Goal: Task Accomplishment & Management: Manage account settings

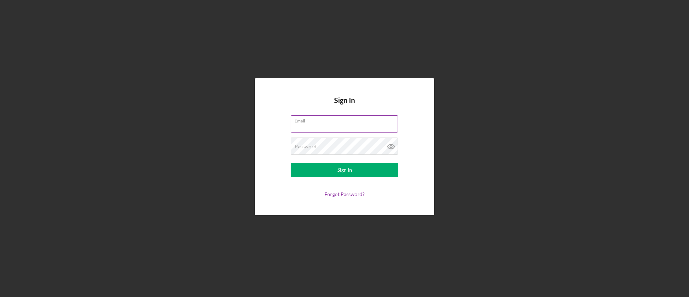
click at [319, 126] on input "Email" at bounding box center [344, 123] width 107 height 17
type input "[EMAIL_ADDRESS][DOMAIN_NAME]"
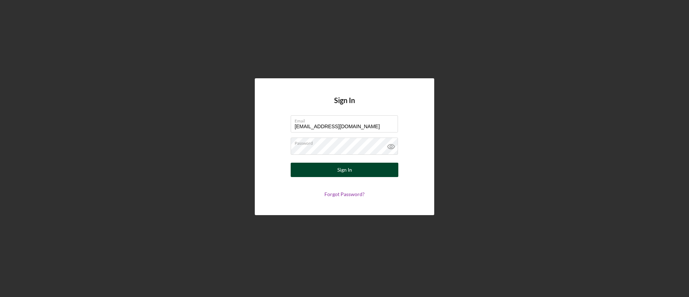
click at [351, 172] on div "Sign In" at bounding box center [345, 170] width 15 height 14
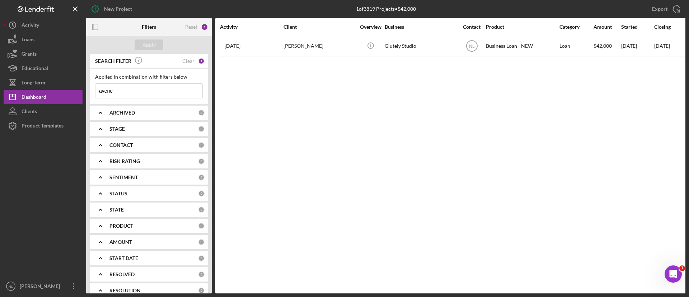
click at [156, 97] on input "averie" at bounding box center [149, 91] width 107 height 14
click at [149, 48] on div "Apply" at bounding box center [149, 44] width 13 height 11
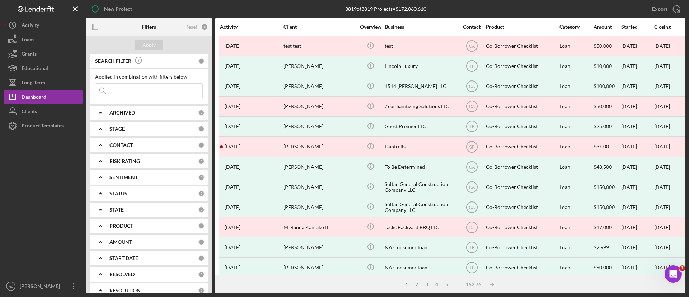
click at [106, 115] on icon "Icon/Expander" at bounding box center [101, 113] width 18 height 18
click at [116, 136] on div "SEARCH FILTER 0 Applied in combination with filters below Icon/Menu Close Icon/…" at bounding box center [149, 173] width 126 height 239
click at [109, 117] on icon "Icon/Expander" at bounding box center [101, 113] width 18 height 18
click at [100, 138] on div "Select All Active Archived" at bounding box center [149, 141] width 108 height 39
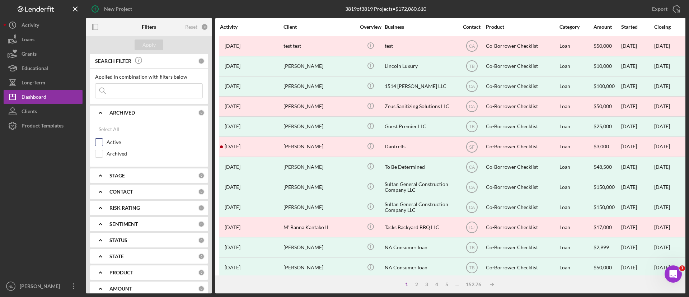
click at [98, 145] on input "Active" at bounding box center [99, 142] width 7 height 7
checkbox input "true"
click at [126, 110] on b "ARCHIVED" at bounding box center [122, 113] width 25 height 6
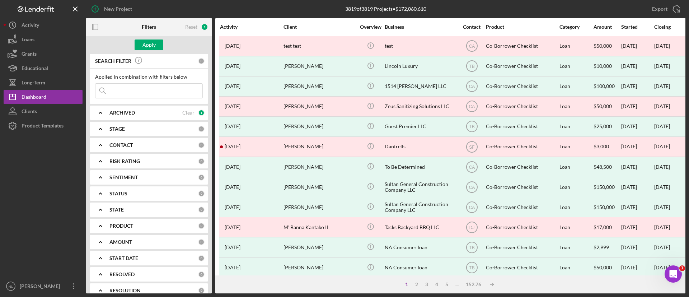
click at [115, 146] on b "CONTACT" at bounding box center [121, 145] width 23 height 6
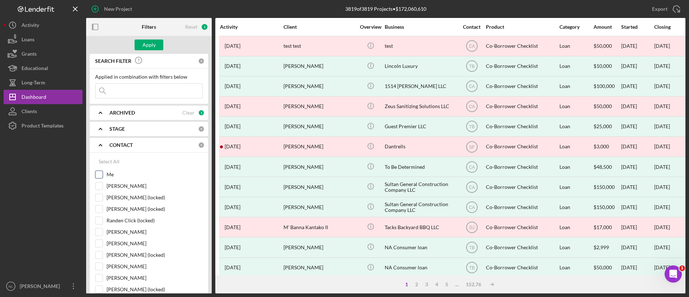
click at [99, 175] on input "Me" at bounding box center [99, 174] width 7 height 7
checkbox input "true"
click at [154, 50] on div "Apply" at bounding box center [149, 44] width 13 height 11
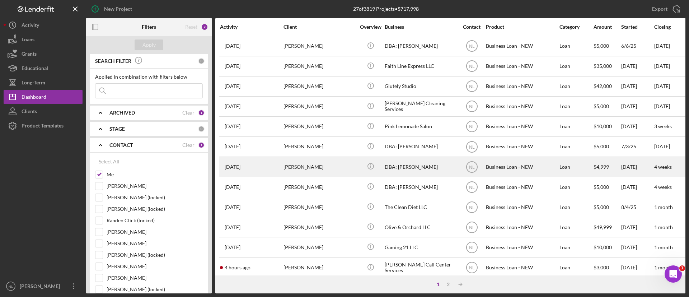
click at [305, 172] on div "[PERSON_NAME]" at bounding box center [320, 166] width 72 height 19
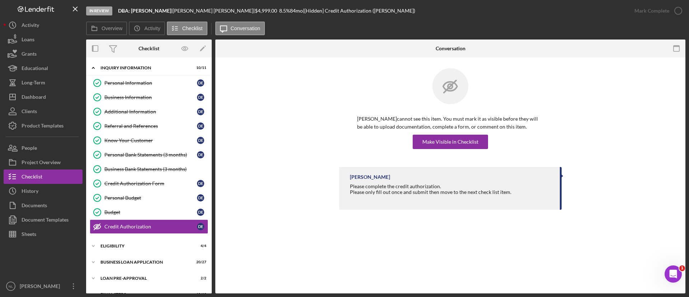
scroll to position [28, 0]
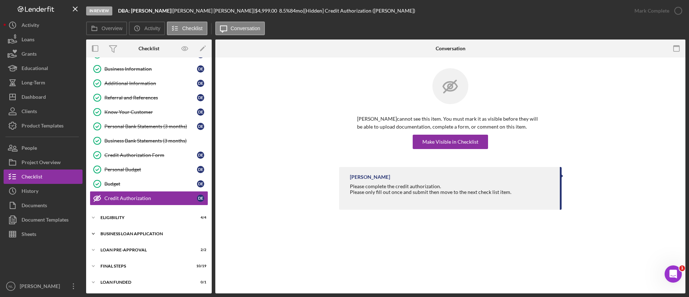
click at [170, 234] on div "BUSINESS LOAN APPLICATION" at bounding box center [152, 234] width 102 height 4
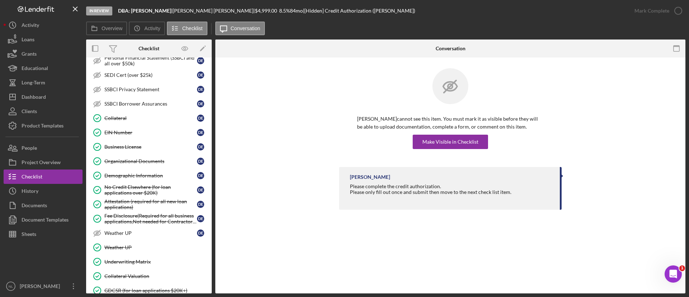
scroll to position [420, 0]
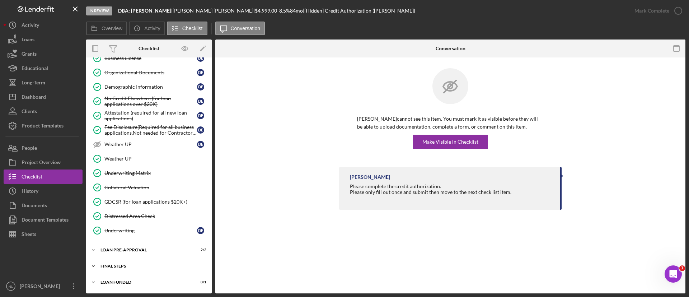
click at [135, 264] on div "FINAL STEPS" at bounding box center [152, 266] width 102 height 4
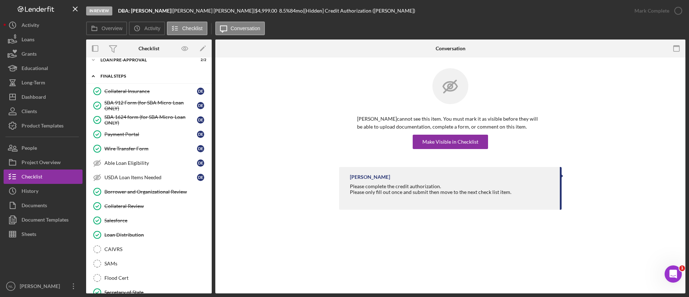
scroll to position [612, 0]
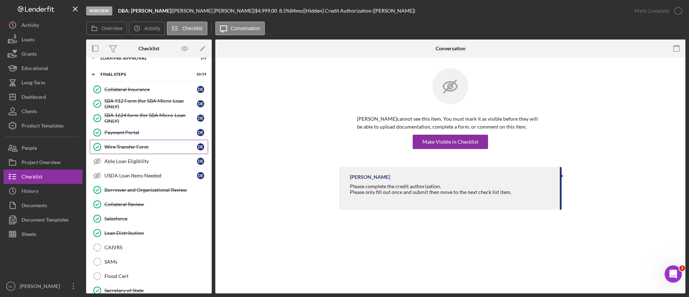
click at [127, 151] on link "Wire Transfer Form Wire Transfer Form D E" at bounding box center [149, 147] width 118 height 14
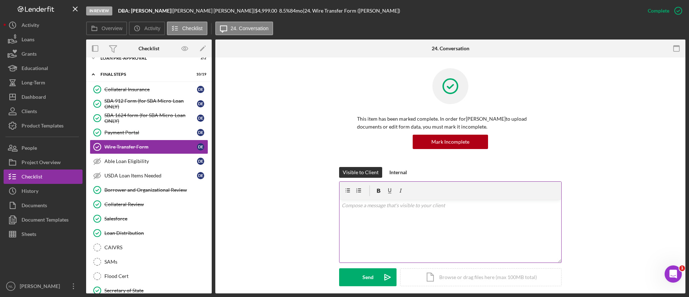
scroll to position [197, 0]
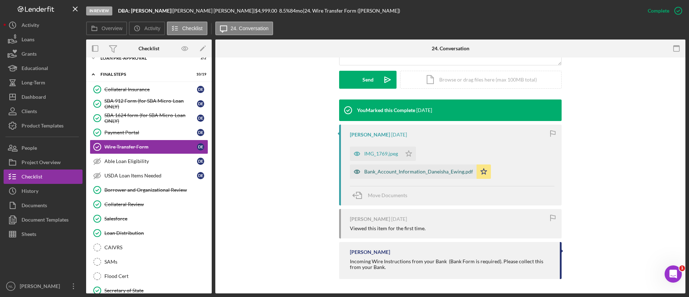
click at [404, 170] on div "Bank_Account_Information_Daneisha_Ewing.pdf" at bounding box center [418, 172] width 109 height 6
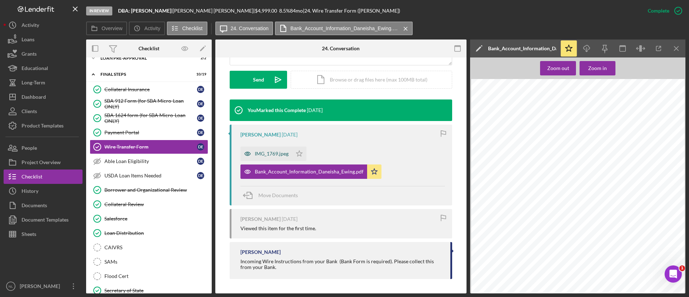
click at [267, 154] on div "IMG_1769.jpeg" at bounding box center [272, 154] width 34 height 6
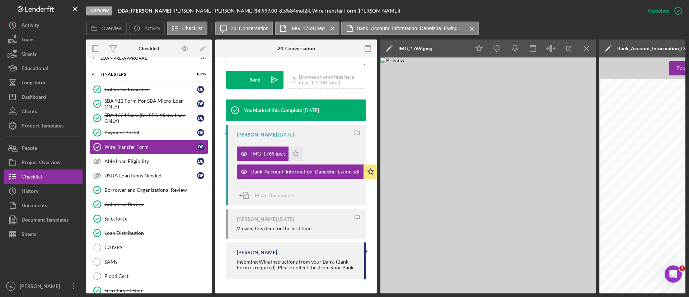
scroll to position [0, 6]
click at [587, 49] on line "button" at bounding box center [587, 48] width 4 height 4
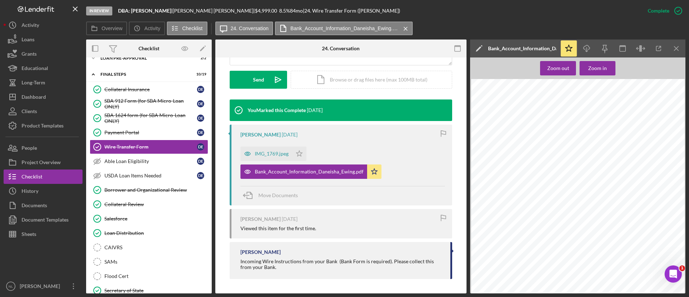
scroll to position [197, 0]
click at [271, 152] on div "IMG_1769.jpeg" at bounding box center [272, 154] width 34 height 6
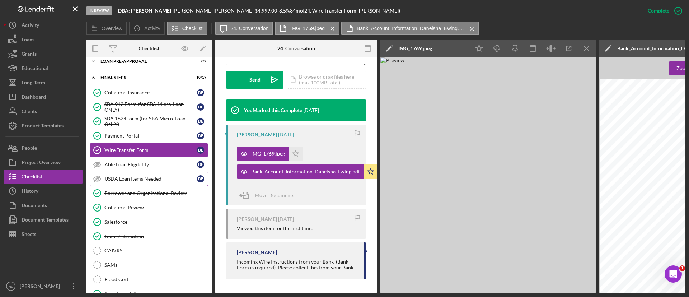
scroll to position [664, 0]
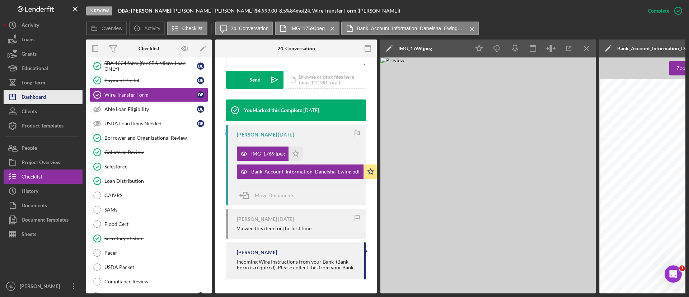
click at [48, 96] on button "Icon/Dashboard Dashboard" at bounding box center [43, 97] width 79 height 14
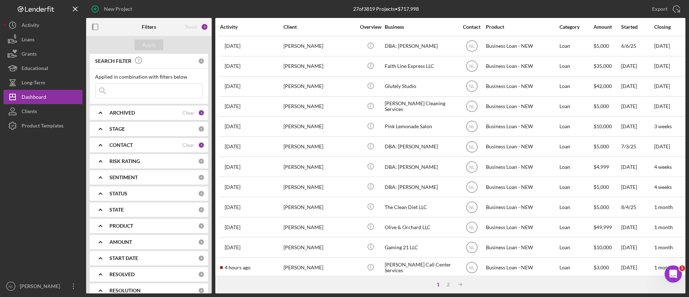
click at [132, 87] on input at bounding box center [149, 91] width 107 height 14
type input "[PERSON_NAME]"
click at [124, 115] on b "ARCHIVED" at bounding box center [122, 113] width 25 height 6
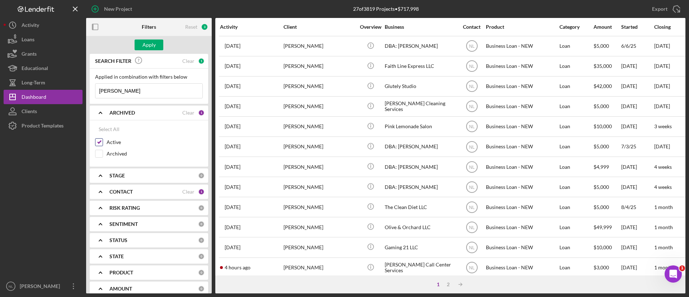
click at [102, 140] on input "Active" at bounding box center [99, 142] width 7 height 7
checkbox input "false"
click at [118, 89] on input "[PERSON_NAME]" at bounding box center [149, 91] width 107 height 14
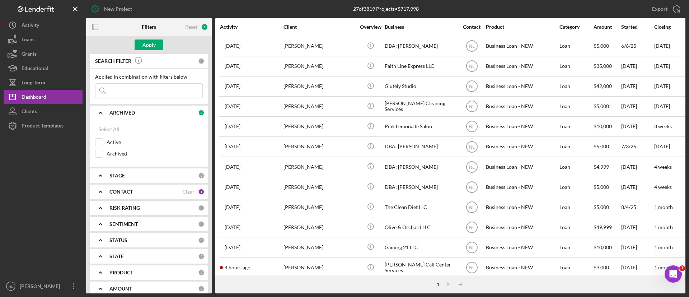
click at [140, 191] on div "CONTACT" at bounding box center [146, 192] width 73 height 6
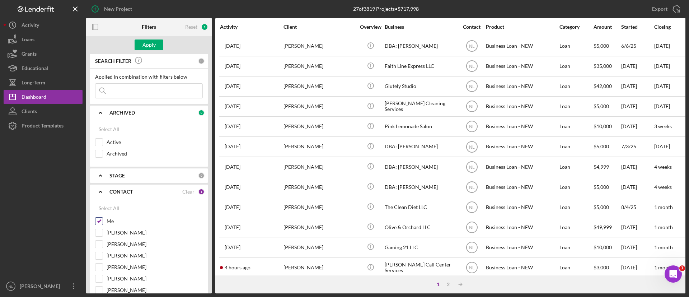
click at [102, 219] on input "Me" at bounding box center [99, 221] width 7 height 7
checkbox input "false"
click at [126, 95] on input at bounding box center [149, 91] width 107 height 14
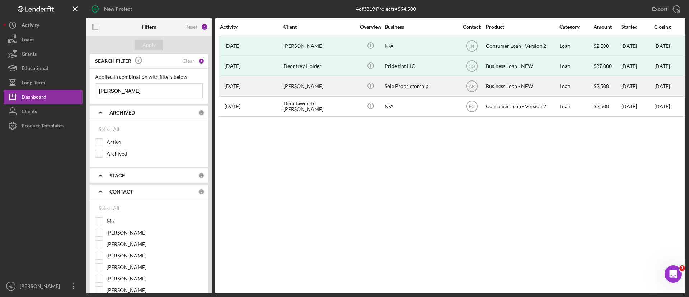
type input "[PERSON_NAME]"
click at [287, 85] on div "[PERSON_NAME]" at bounding box center [320, 86] width 72 height 19
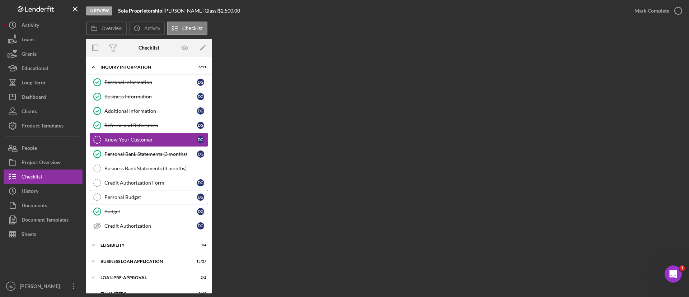
scroll to position [28, 0]
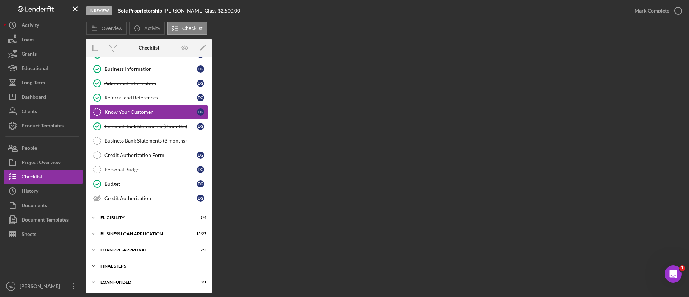
click at [131, 264] on div "FINAL STEPS" at bounding box center [152, 266] width 102 height 4
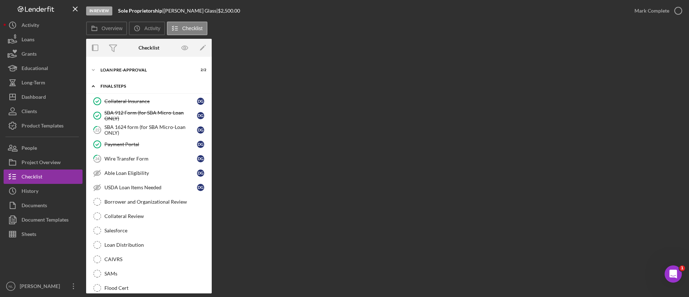
scroll to position [304, 0]
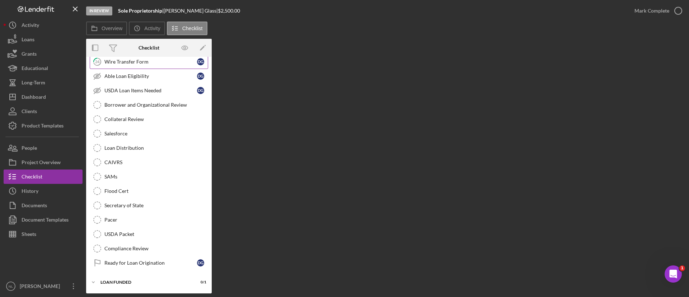
click at [126, 64] on div "Wire Transfer Form" at bounding box center [150, 62] width 93 height 6
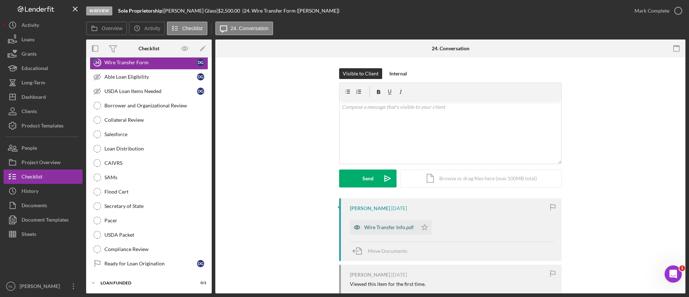
click at [386, 227] on div "Wire Transfer Info.pdf" at bounding box center [389, 227] width 50 height 6
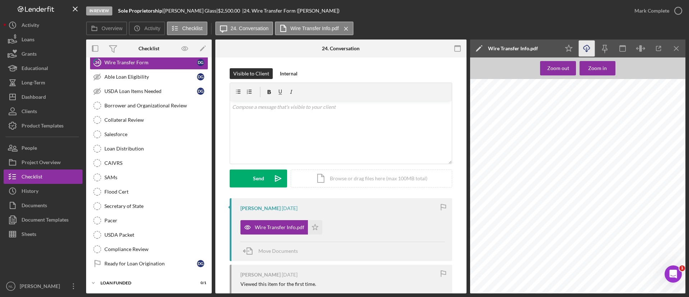
click at [585, 46] on icon "button" at bounding box center [587, 47] width 6 height 4
drag, startPoint x: 377, startPoint y: 110, endPoint x: 689, endPoint y: -4, distance: 331.9
click at [689, 0] on html "In Review Sole Proprietorship | [PERSON_NAME] | $2,500.00 | 24. Wire Transfer F…" at bounding box center [344, 148] width 689 height 297
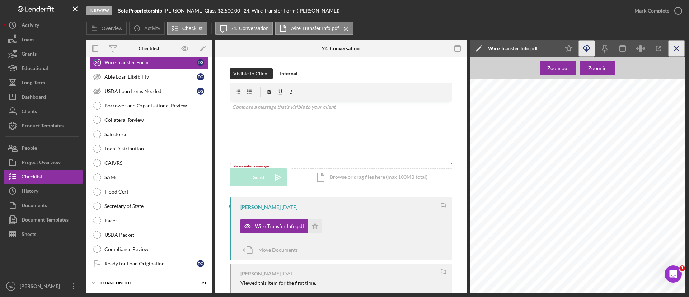
click at [678, 49] on line "button" at bounding box center [677, 48] width 4 height 4
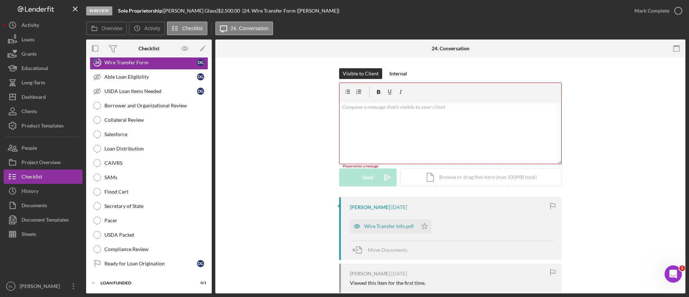
scroll to position [68, 0]
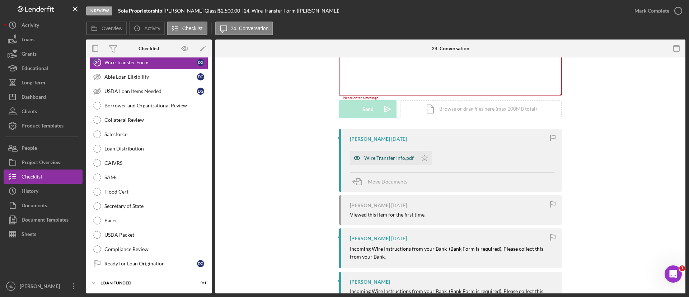
click at [377, 159] on div "Wire Transfer Info.pdf" at bounding box center [389, 158] width 50 height 6
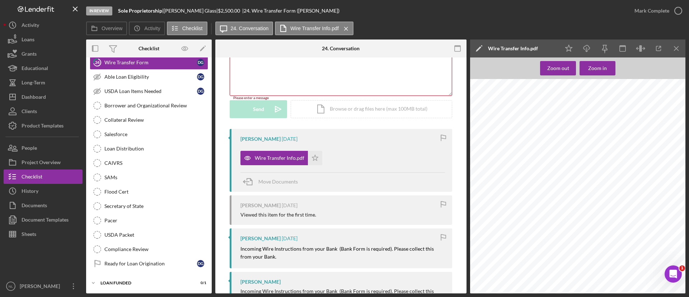
scroll to position [363, 0]
click at [588, 47] on icon "Icon/Download" at bounding box center [587, 49] width 16 height 16
click at [588, 51] on polyline "button" at bounding box center [587, 51] width 3 height 1
click at [41, 91] on div "Dashboard" at bounding box center [34, 98] width 24 height 16
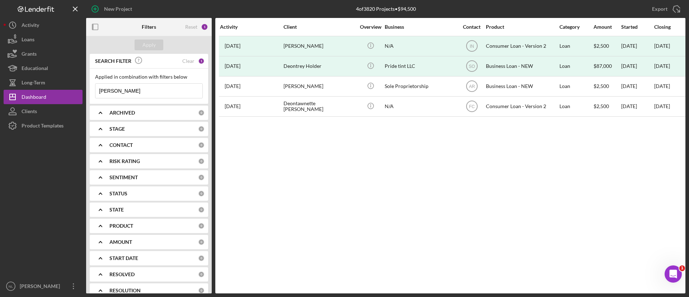
click at [151, 89] on input "[PERSON_NAME]" at bounding box center [149, 91] width 107 height 14
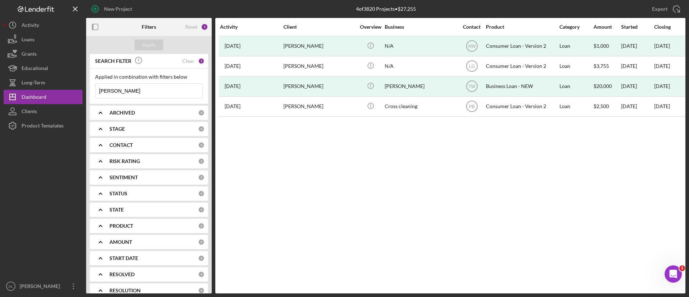
type input "[PERSON_NAME]"
click at [322, 158] on div "Activity Client Overview Business Contact Product Category Amount Started Closi…" at bounding box center [450, 155] width 470 height 275
click at [149, 85] on input "[PERSON_NAME]" at bounding box center [149, 91] width 107 height 14
type input "latash"
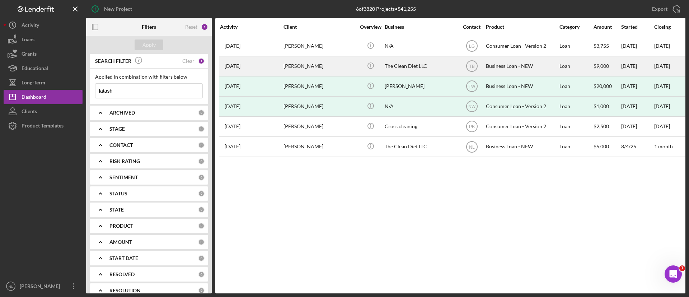
click at [335, 70] on div "[PERSON_NAME]" at bounding box center [320, 66] width 72 height 19
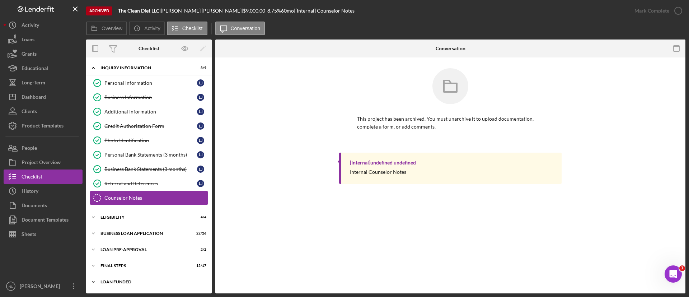
click at [135, 276] on div "Icon/Expander LOAN FUNDED 0 / 1" at bounding box center [149, 282] width 126 height 14
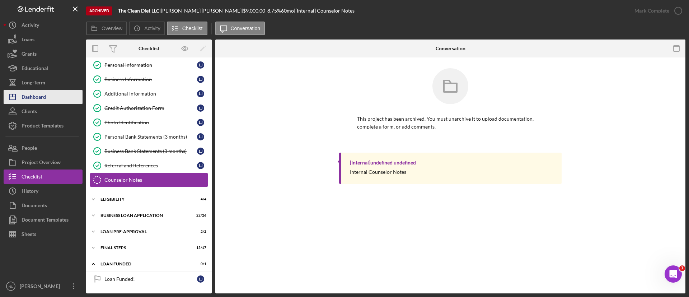
click at [39, 99] on div "Dashboard" at bounding box center [34, 98] width 24 height 16
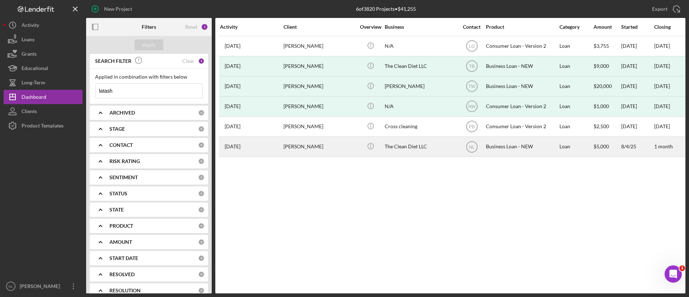
click at [312, 143] on div "[PERSON_NAME]" at bounding box center [320, 146] width 72 height 19
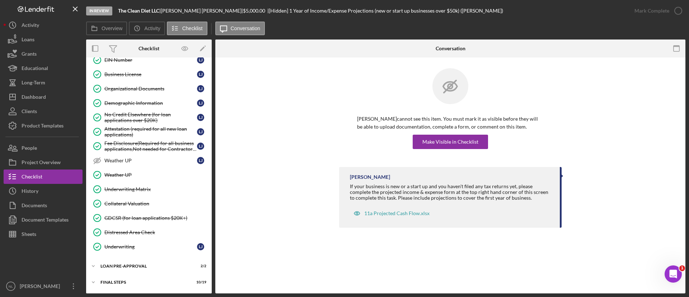
scroll to position [258, 0]
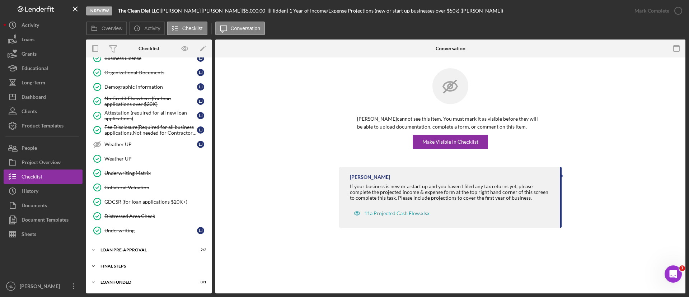
click at [128, 267] on div "FINAL STEPS" at bounding box center [152, 266] width 102 height 4
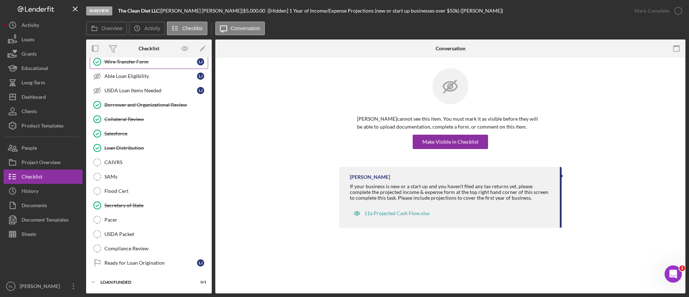
click at [122, 61] on div "Wire Transfer Form" at bounding box center [150, 62] width 93 height 6
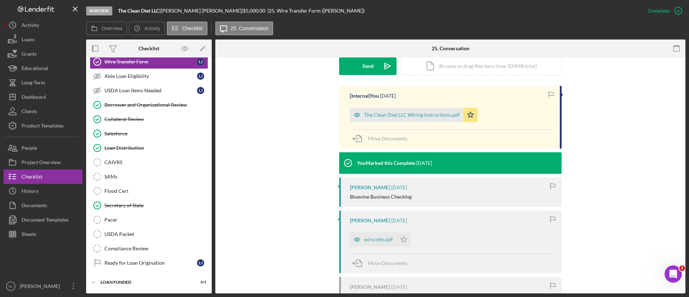
scroll to position [212, 0]
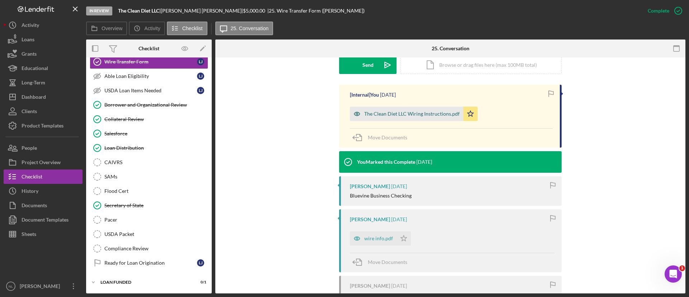
click at [397, 115] on div "The Clean Diet LLC Wiring Instructions.pdf" at bounding box center [412, 114] width 96 height 6
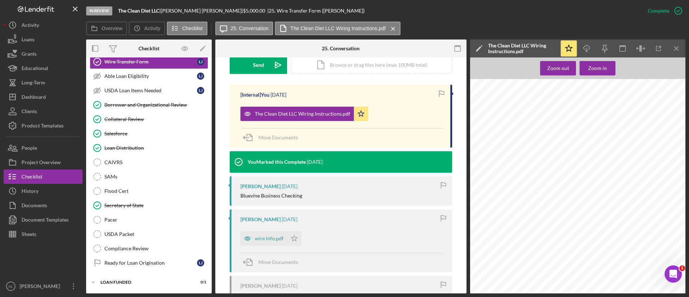
scroll to position [78, 13]
click at [263, 241] on div "wire info.pdf" at bounding box center [269, 239] width 29 height 6
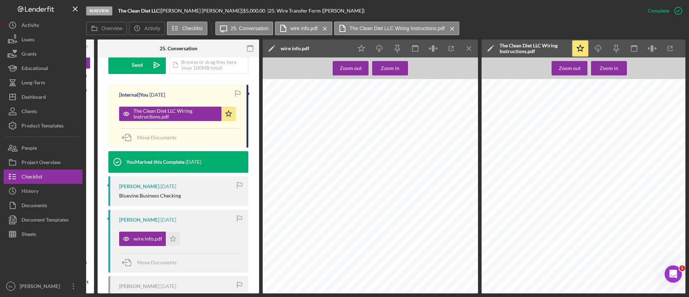
scroll to position [0, 121]
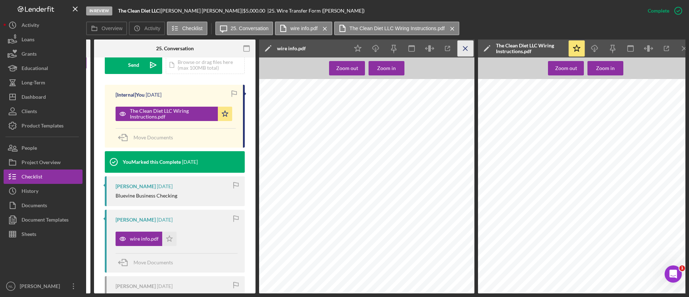
click at [465, 51] on icon "Icon/Menu Close" at bounding box center [466, 49] width 16 height 16
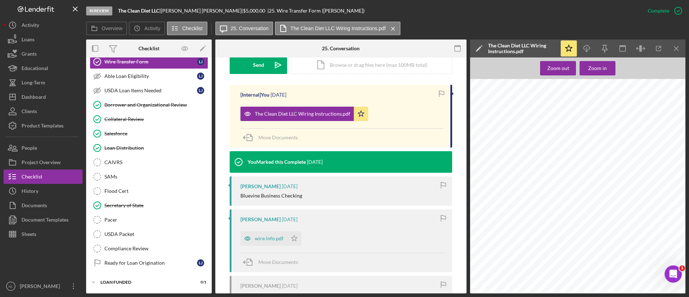
scroll to position [8, 13]
click at [37, 97] on div "Dashboard" at bounding box center [34, 98] width 24 height 16
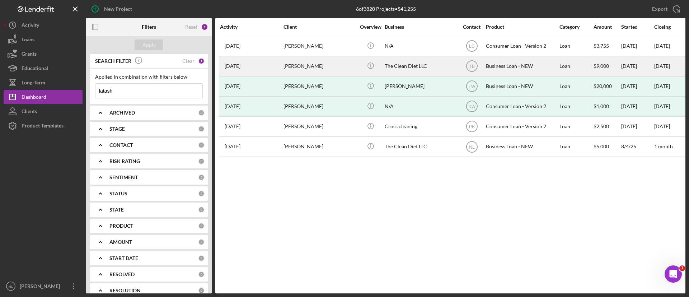
click at [338, 62] on div "[PERSON_NAME]" at bounding box center [320, 66] width 72 height 19
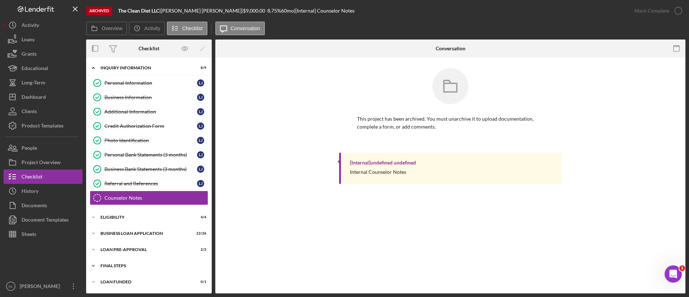
click at [116, 262] on div "Icon/Expander FINAL STEPS 15 / 17" at bounding box center [149, 266] width 126 height 14
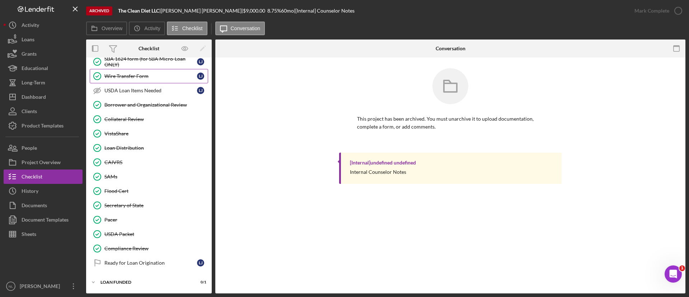
click at [147, 70] on link "Wire Transfer Form Wire Transfer Form [PERSON_NAME]" at bounding box center [149, 76] width 118 height 14
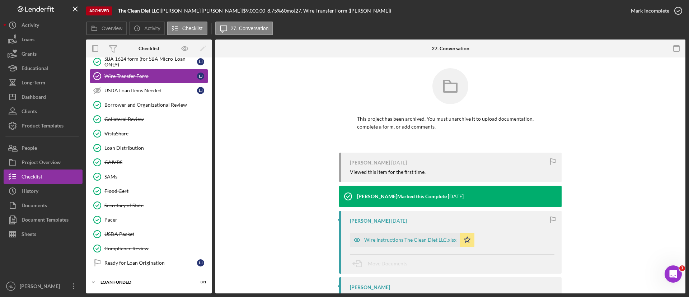
scroll to position [53, 0]
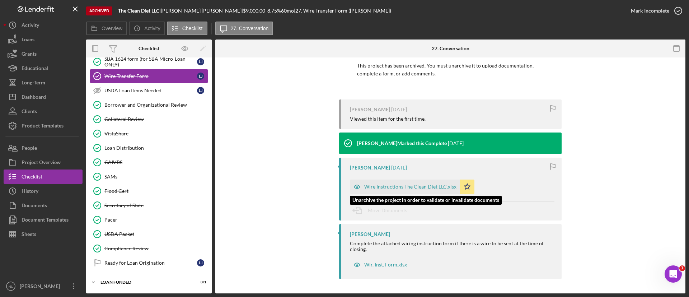
click at [399, 189] on div "Wire Instructions The Clean Diet LLC.xlsx" at bounding box center [410, 187] width 92 height 6
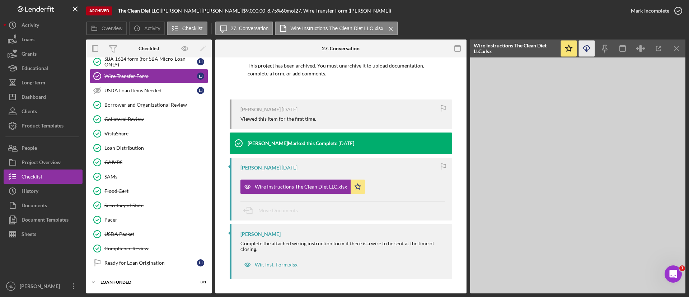
click at [589, 48] on icon "Icon/Download" at bounding box center [587, 49] width 16 height 16
click at [31, 90] on div "Dashboard" at bounding box center [34, 98] width 24 height 16
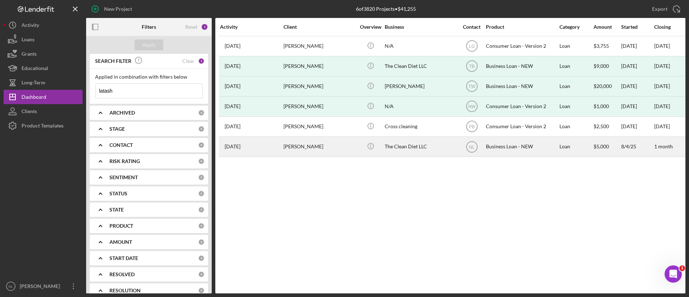
click at [314, 153] on div "[PERSON_NAME]" at bounding box center [320, 146] width 72 height 19
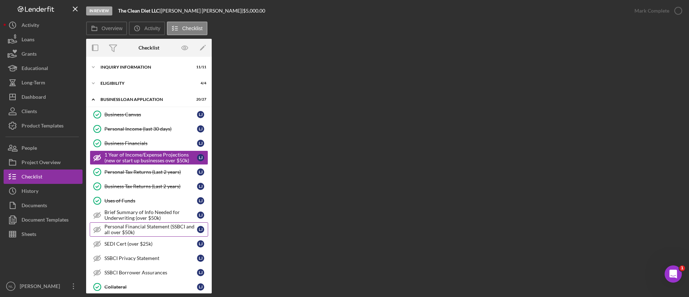
scroll to position [257, 0]
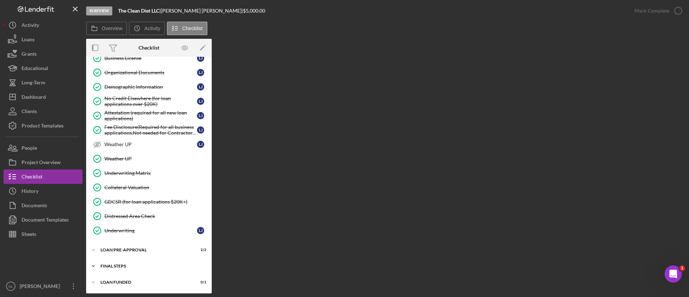
click at [132, 265] on div "FINAL STEPS" at bounding box center [152, 266] width 102 height 4
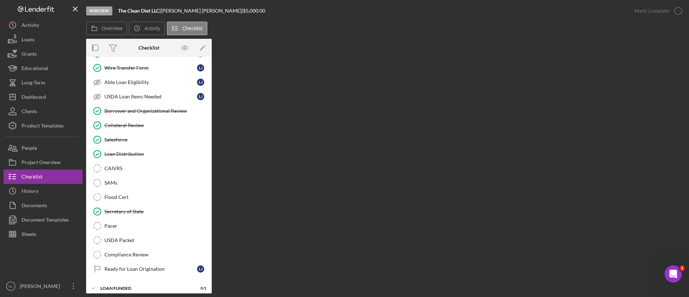
scroll to position [534, 0]
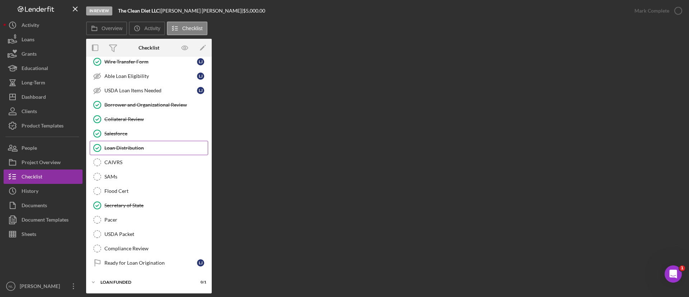
click at [133, 148] on div "Loan Distribution" at bounding box center [155, 148] width 103 height 6
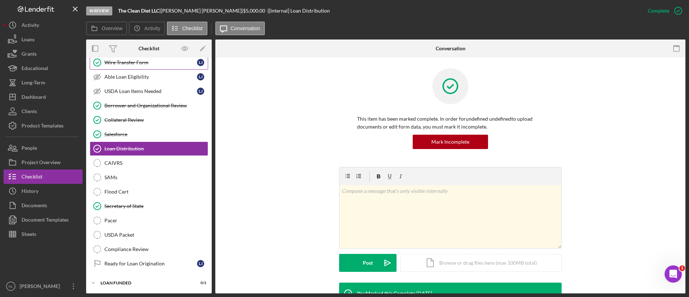
click at [142, 62] on div "Wire Transfer Form" at bounding box center [150, 63] width 93 height 6
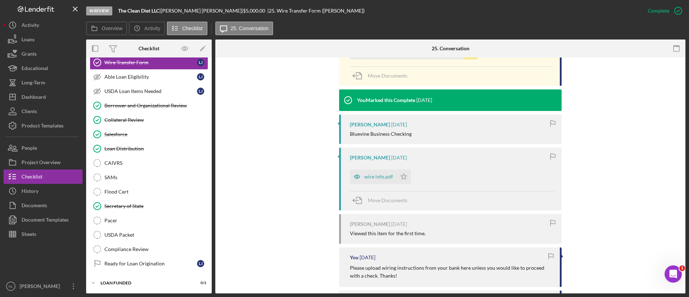
scroll to position [189, 0]
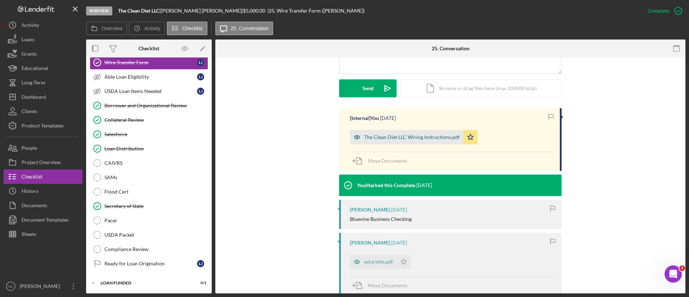
click at [423, 140] on div "The Clean Diet LLC Wiring Instructions.pdf" at bounding box center [406, 137] width 113 height 14
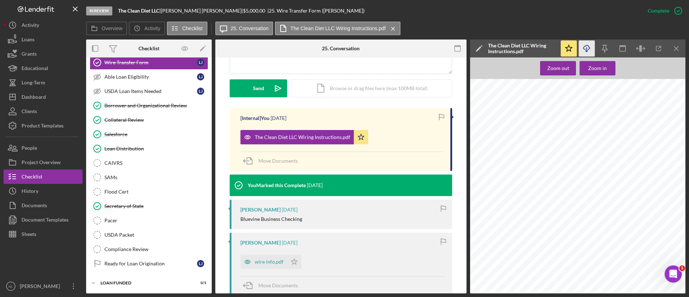
click at [590, 50] on icon "Icon/Download" at bounding box center [587, 49] width 16 height 16
click at [42, 92] on div "Dashboard" at bounding box center [34, 98] width 24 height 16
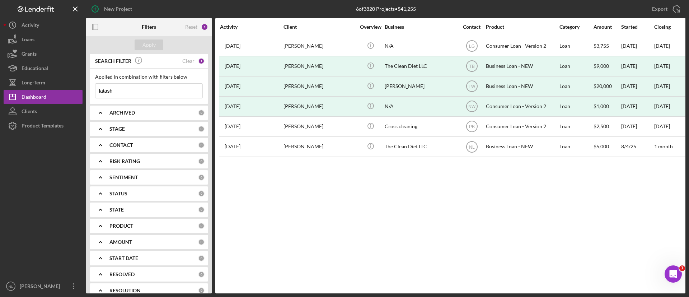
click at [132, 92] on input "latash" at bounding box center [149, 91] width 107 height 14
click at [132, 92] on input at bounding box center [149, 91] width 107 height 14
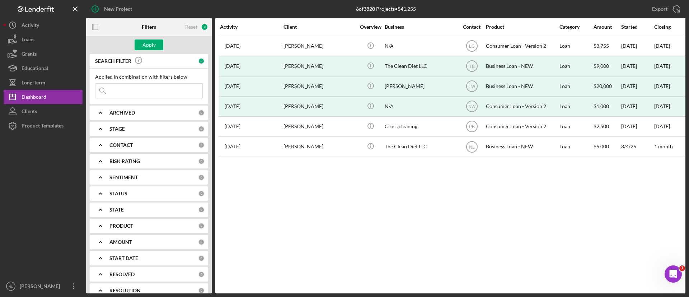
click at [122, 85] on input at bounding box center [149, 91] width 107 height 14
click at [120, 93] on input at bounding box center [149, 91] width 107 height 14
click at [116, 115] on b "ARCHIVED" at bounding box center [122, 113] width 25 height 6
click at [98, 144] on input "Active" at bounding box center [99, 142] width 7 height 7
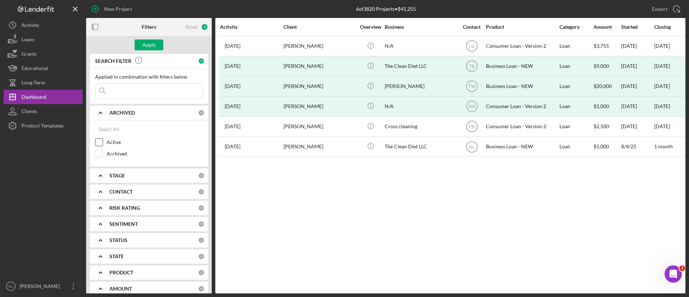
checkbox input "true"
click at [121, 118] on div "ARCHIVED Clear 1" at bounding box center [157, 113] width 95 height 14
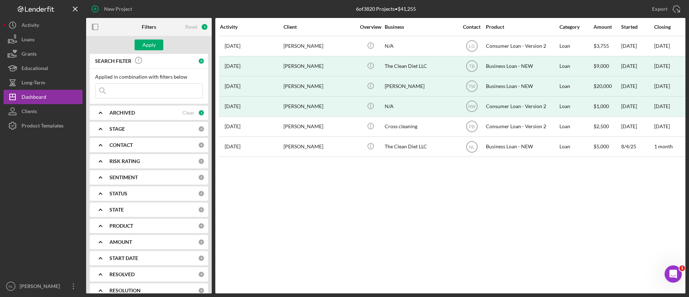
click at [122, 150] on div "CONTACT 0" at bounding box center [157, 145] width 95 height 14
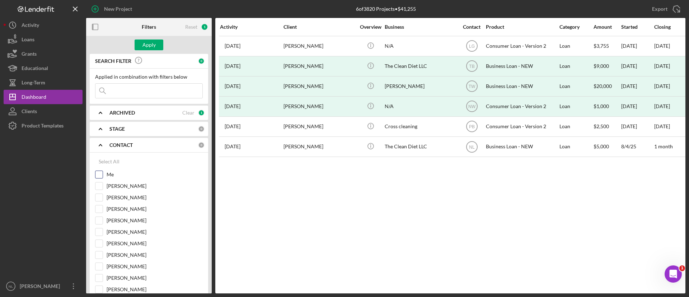
click at [101, 175] on input "Me" at bounding box center [99, 174] width 7 height 7
checkbox input "true"
click at [115, 144] on b "CONTACT" at bounding box center [121, 145] width 23 height 6
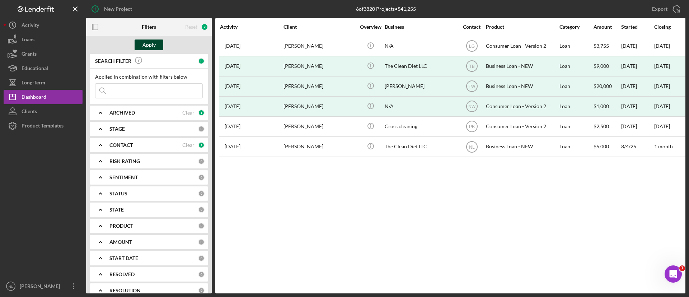
click at [149, 45] on div "Apply" at bounding box center [149, 44] width 13 height 11
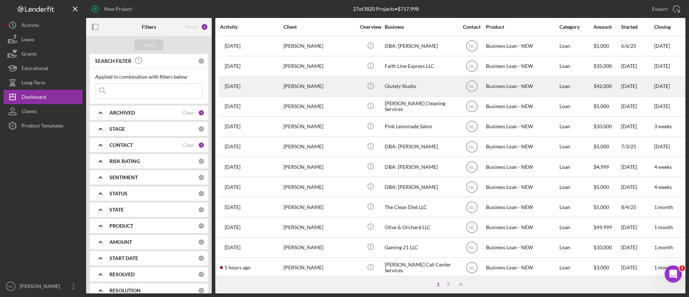
scroll to position [276, 0]
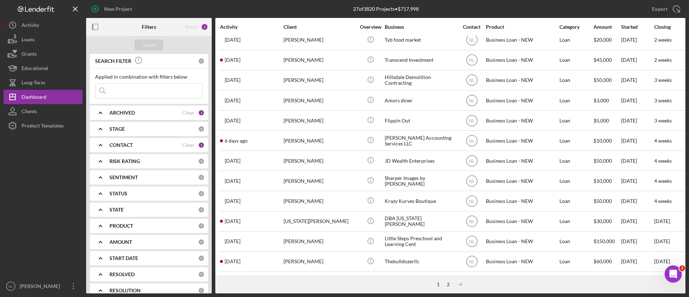
click at [447, 284] on div "2" at bounding box center [448, 285] width 10 height 6
click at [448, 286] on div "2" at bounding box center [448, 285] width 10 height 6
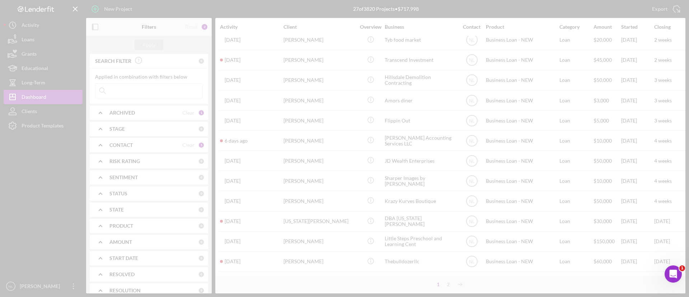
click at [437, 284] on div at bounding box center [344, 148] width 689 height 297
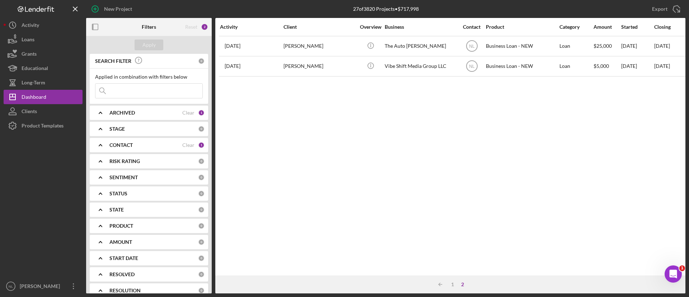
scroll to position [0, 0]
click at [453, 284] on div "1" at bounding box center [453, 285] width 10 height 6
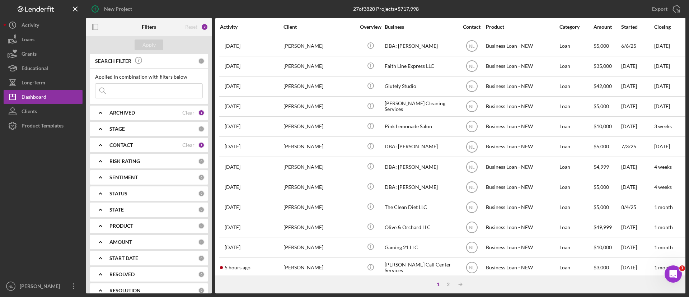
click at [139, 95] on input at bounding box center [149, 91] width 107 height 14
type input "[PERSON_NAME]"
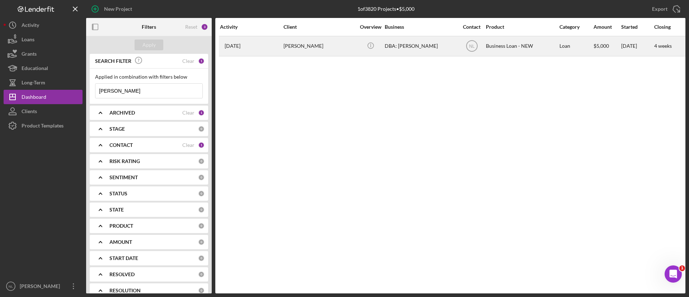
click at [294, 46] on div "[PERSON_NAME]" at bounding box center [320, 46] width 72 height 19
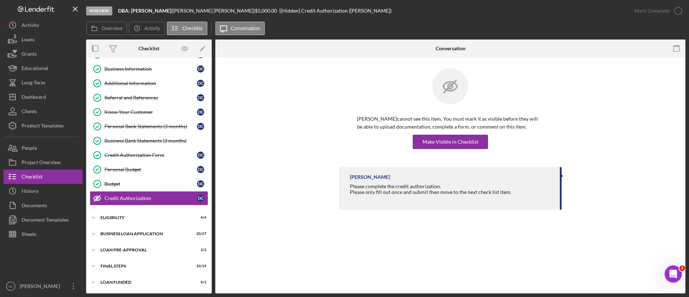
scroll to position [28, 0]
click at [129, 217] on div "ELIGIBILITY" at bounding box center [152, 217] width 102 height 4
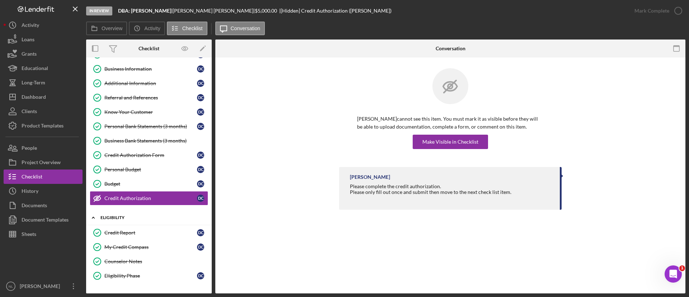
scroll to position [90, 0]
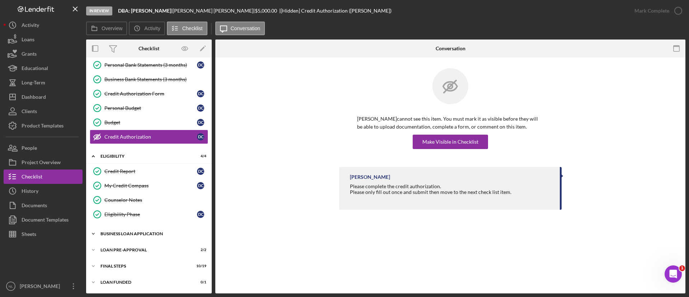
click at [135, 239] on div "Icon/Expander BUSINESS LOAN APPLICATION 20 / 27" at bounding box center [149, 234] width 126 height 14
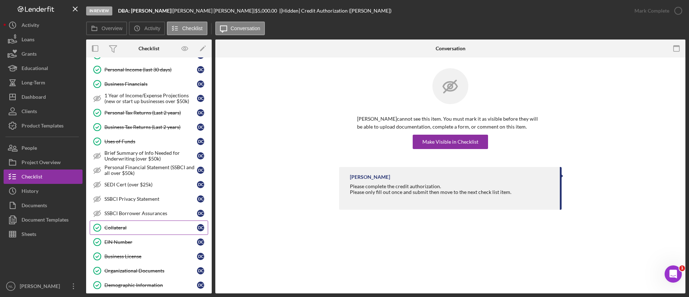
scroll to position [80, 0]
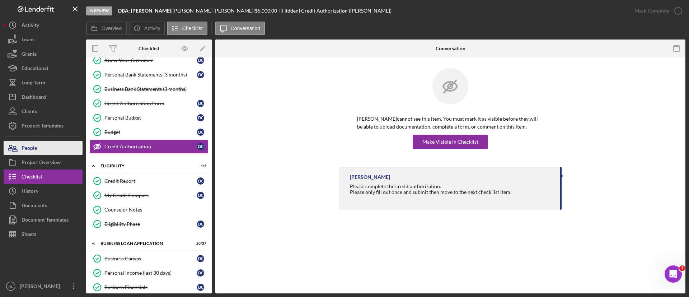
click at [18, 149] on icon "button" at bounding box center [13, 148] width 18 height 18
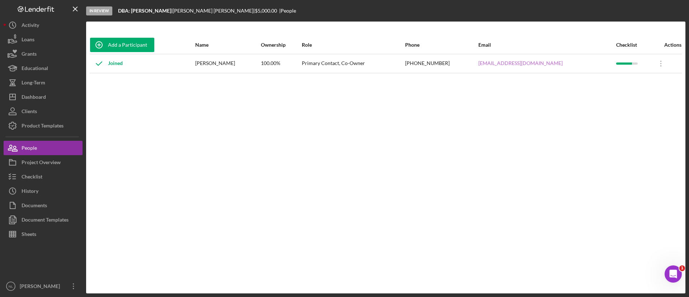
click at [529, 63] on link "[EMAIL_ADDRESS][DOMAIN_NAME]" at bounding box center [521, 63] width 84 height 6
click at [48, 178] on button "Checklist" at bounding box center [43, 176] width 79 height 14
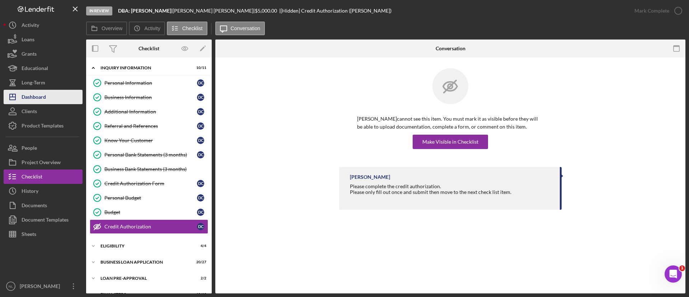
click at [54, 95] on button "Icon/Dashboard Dashboard" at bounding box center [43, 97] width 79 height 14
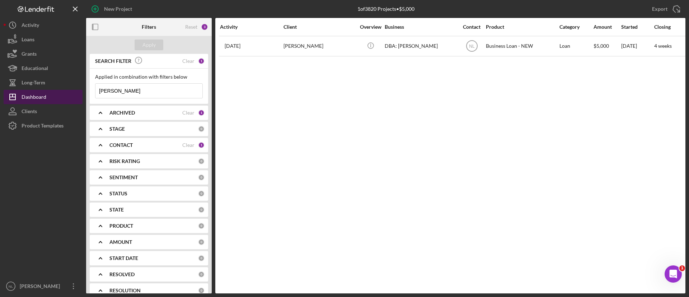
click at [47, 92] on button "Icon/Dashboard Dashboard" at bounding box center [43, 97] width 79 height 14
click at [47, 96] on button "Icon/Dashboard Dashboard" at bounding box center [43, 97] width 79 height 14
click at [130, 89] on input "[PERSON_NAME]" at bounding box center [149, 91] width 107 height 14
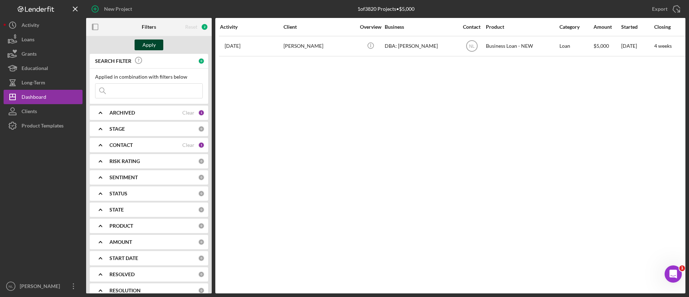
click at [148, 48] on div "Apply" at bounding box center [149, 44] width 13 height 11
